Goal: Task Accomplishment & Management: Manage account settings

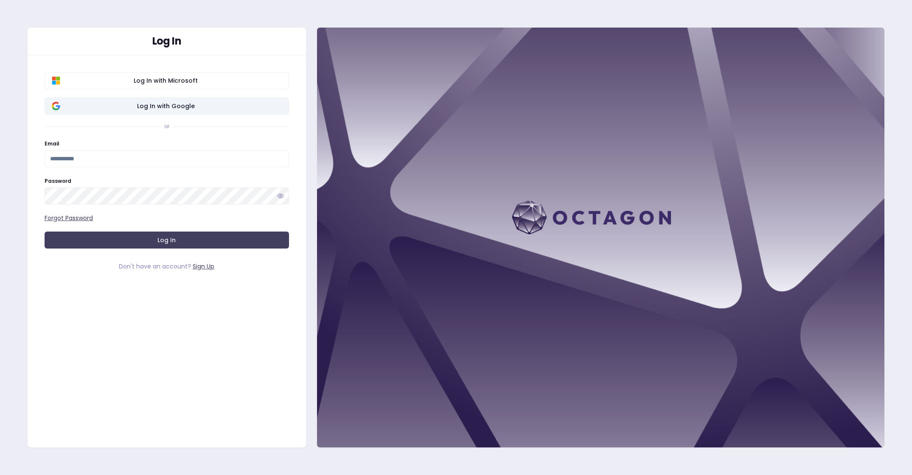
click at [146, 102] on span "Log In with Google" at bounding box center [166, 106] width 232 height 8
